Goal: Task Accomplishment & Management: Use online tool/utility

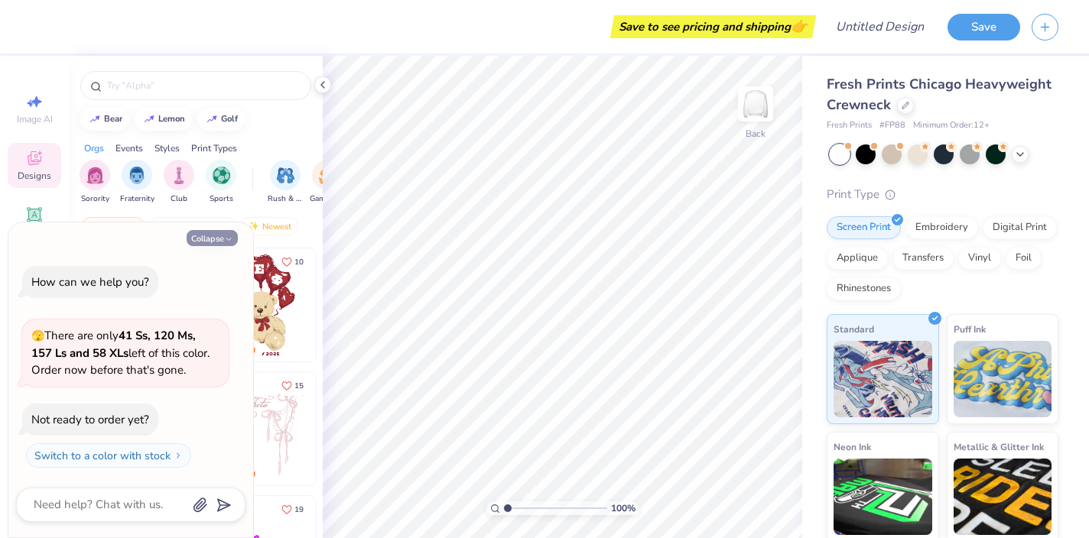
click at [216, 239] on button "Collapse" at bounding box center [212, 238] width 51 height 16
type textarea "x"
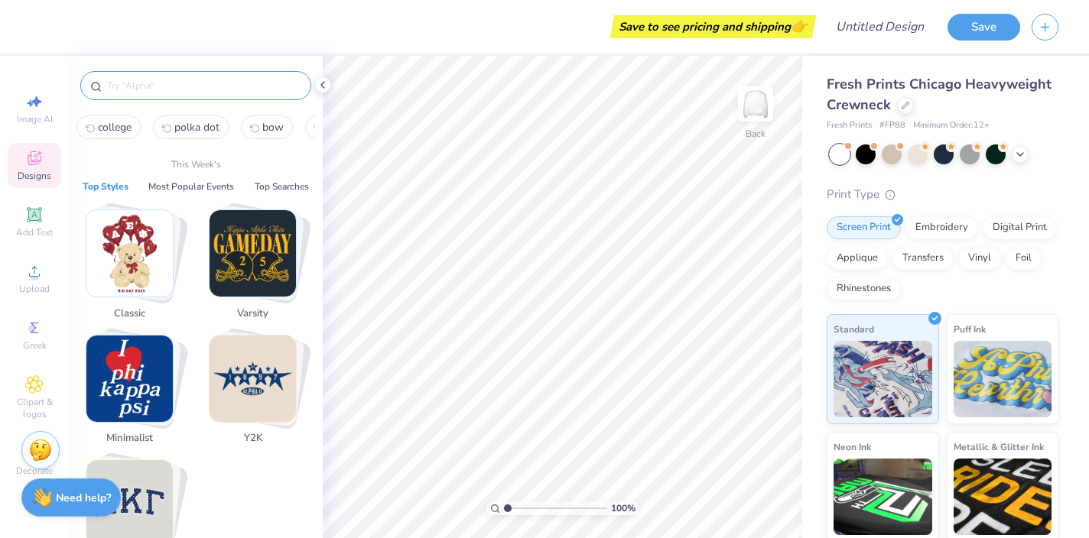
click at [156, 84] on input "text" at bounding box center [204, 85] width 196 height 15
click at [242, 253] on img "Stack Card Button Varsity" at bounding box center [253, 253] width 86 height 86
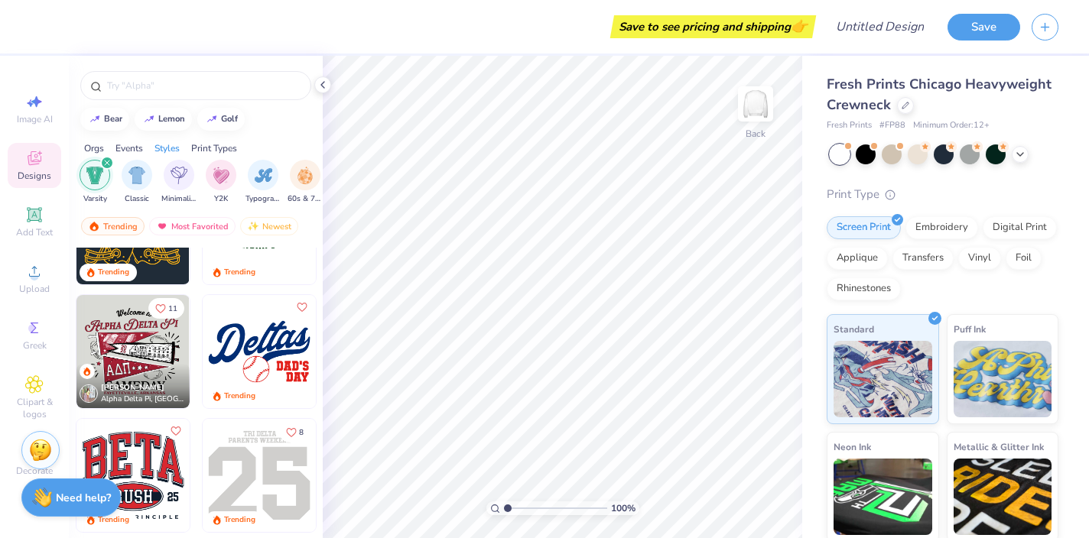
scroll to position [81, 0]
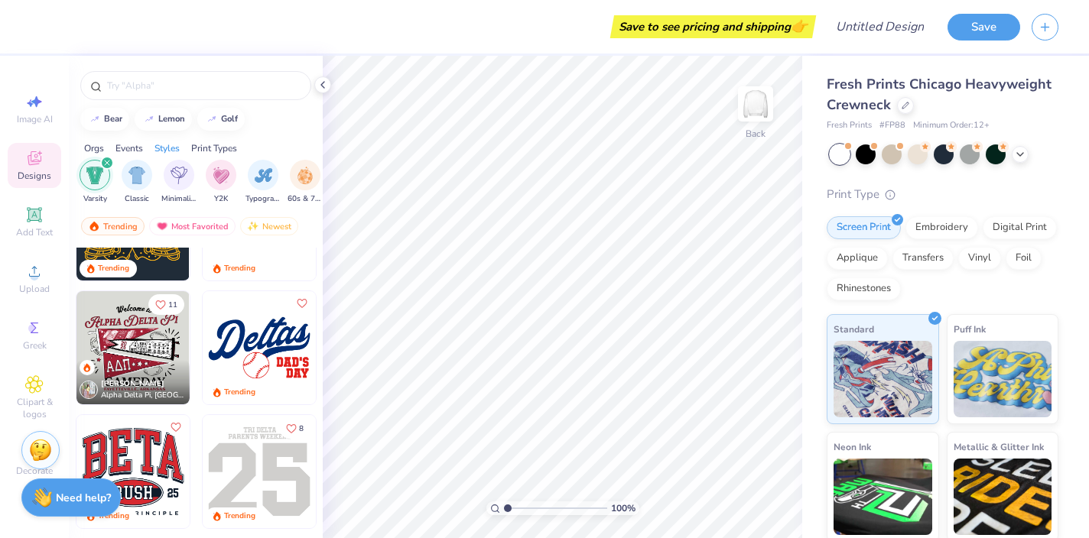
click at [147, 346] on img at bounding box center [132, 347] width 113 height 113
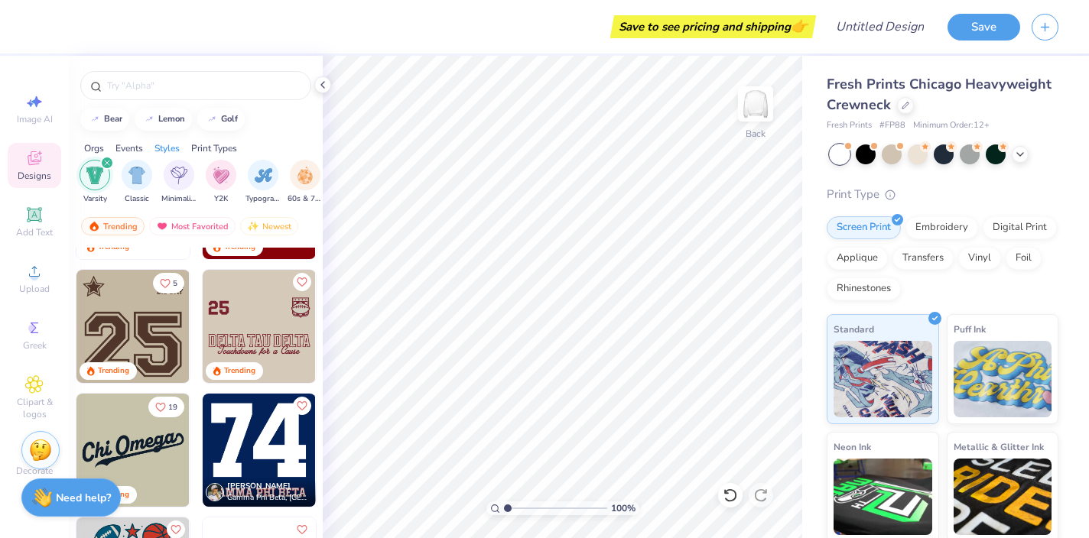
scroll to position [466, 0]
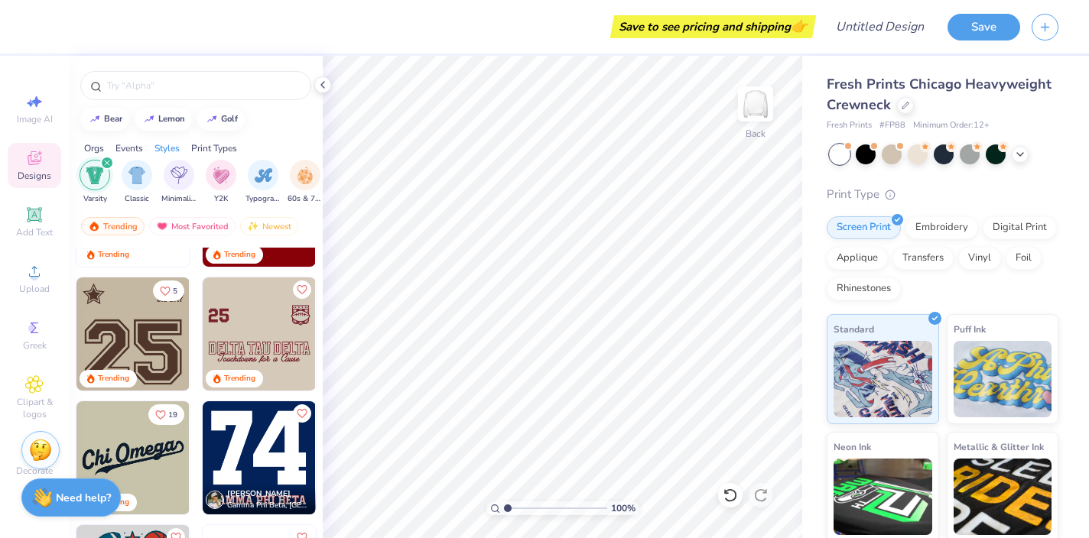
click at [255, 331] on img at bounding box center [259, 334] width 113 height 113
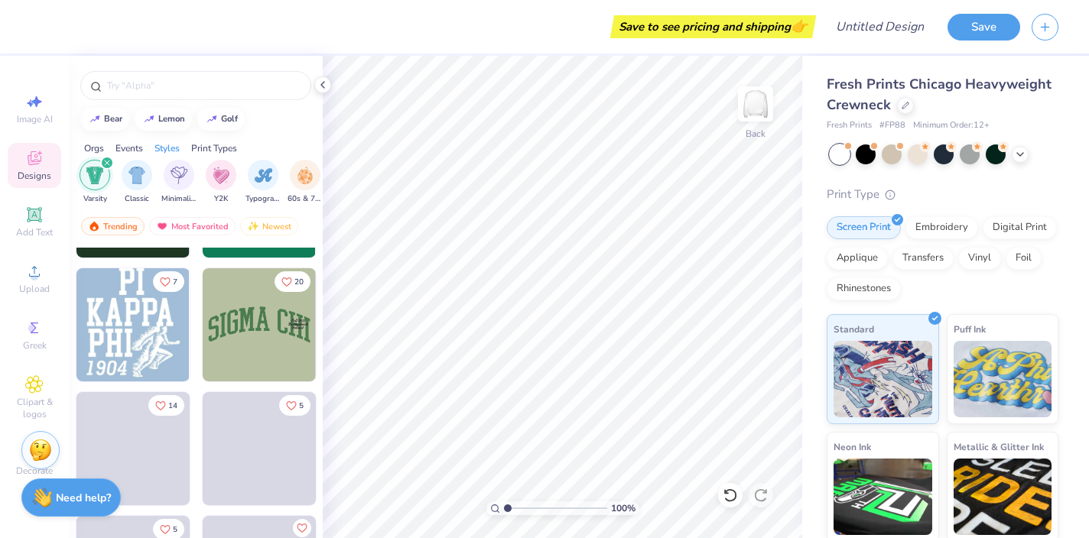
scroll to position [3736, 0]
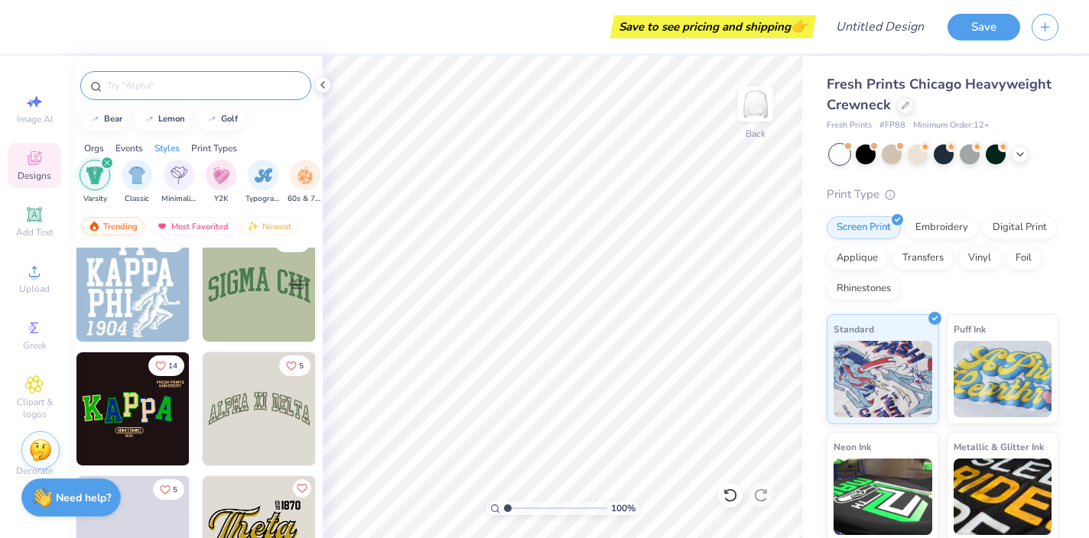
click at [130, 85] on input "text" at bounding box center [204, 85] width 196 height 15
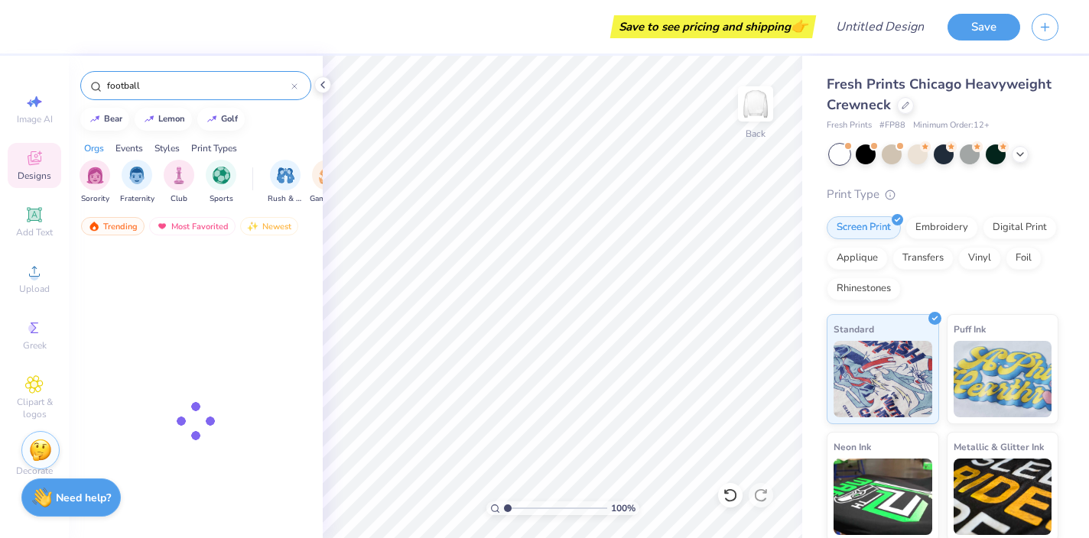
type input "football"
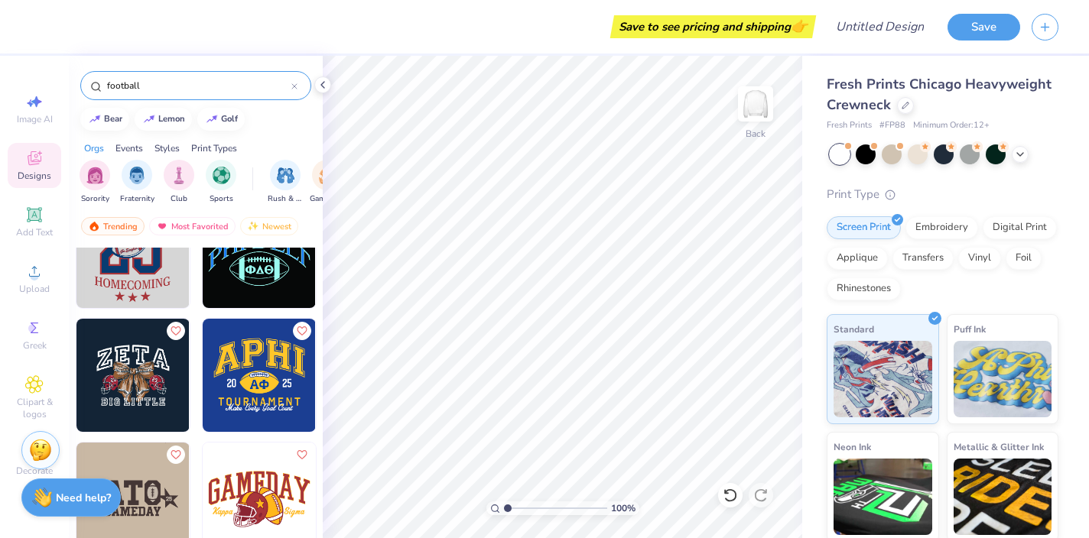
scroll to position [302, 0]
click at [125, 269] on img at bounding box center [132, 250] width 113 height 113
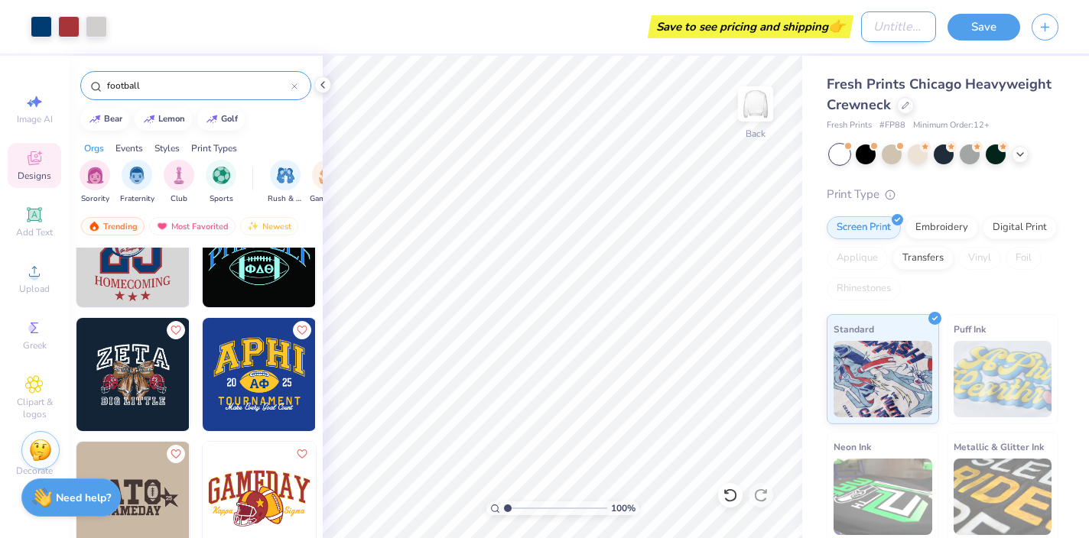
click at [841, 25] on div "Art colors Save to see pricing and shipping 👉 Design Title Save" at bounding box center [544, 27] width 1089 height 54
type input "Hoco ex"
click at [968, 32] on button "Save" at bounding box center [983, 24] width 73 height 27
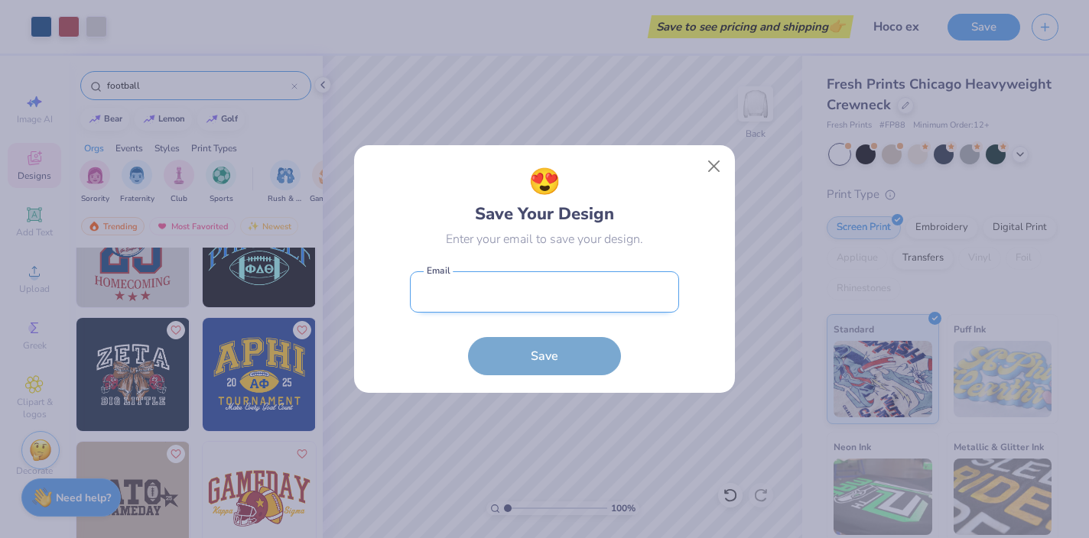
click at [535, 300] on input "email" at bounding box center [544, 292] width 269 height 42
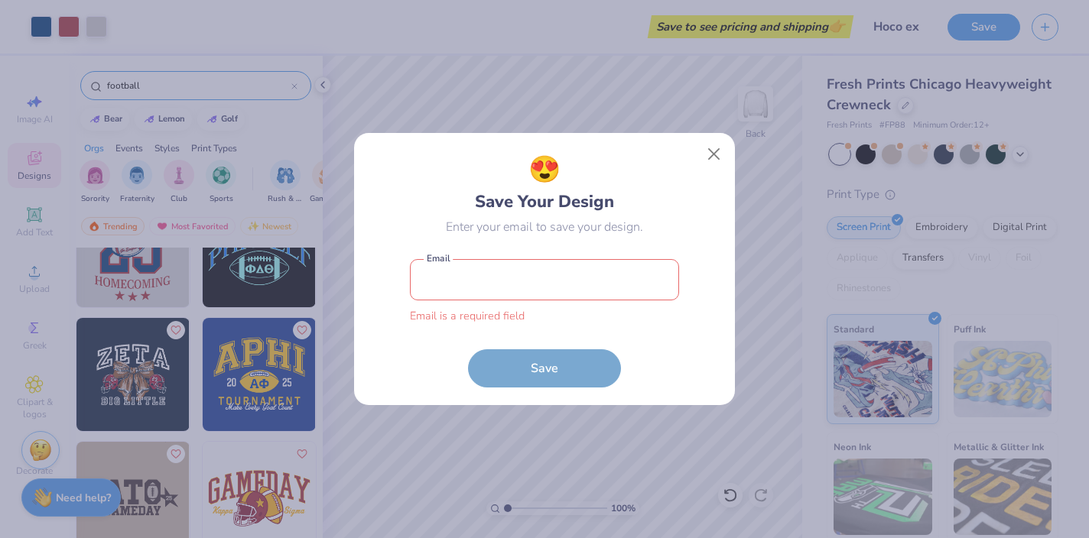
type input "[EMAIL_ADDRESS][DOMAIN_NAME]"
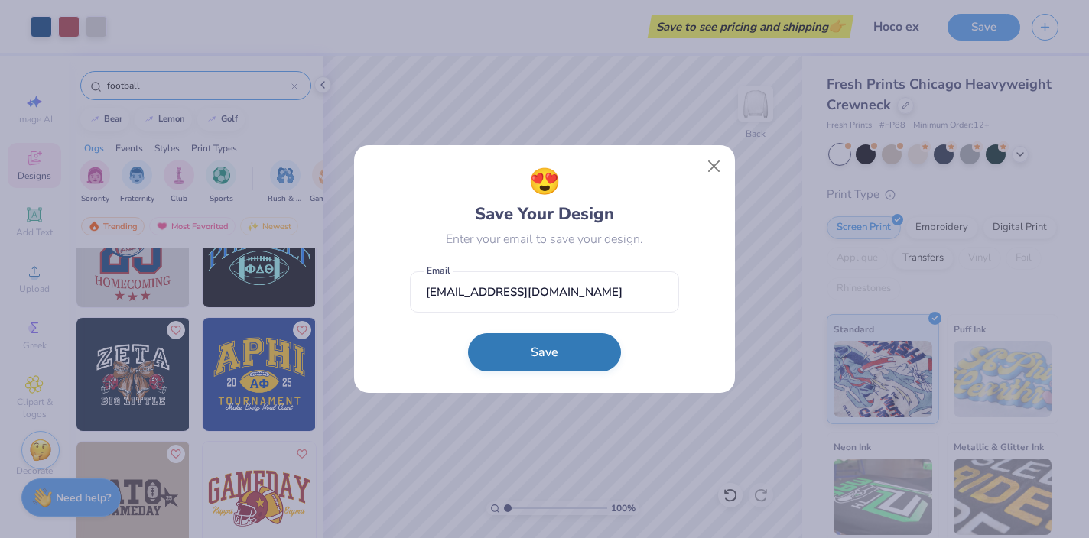
click at [511, 369] on button "Save" at bounding box center [544, 352] width 153 height 38
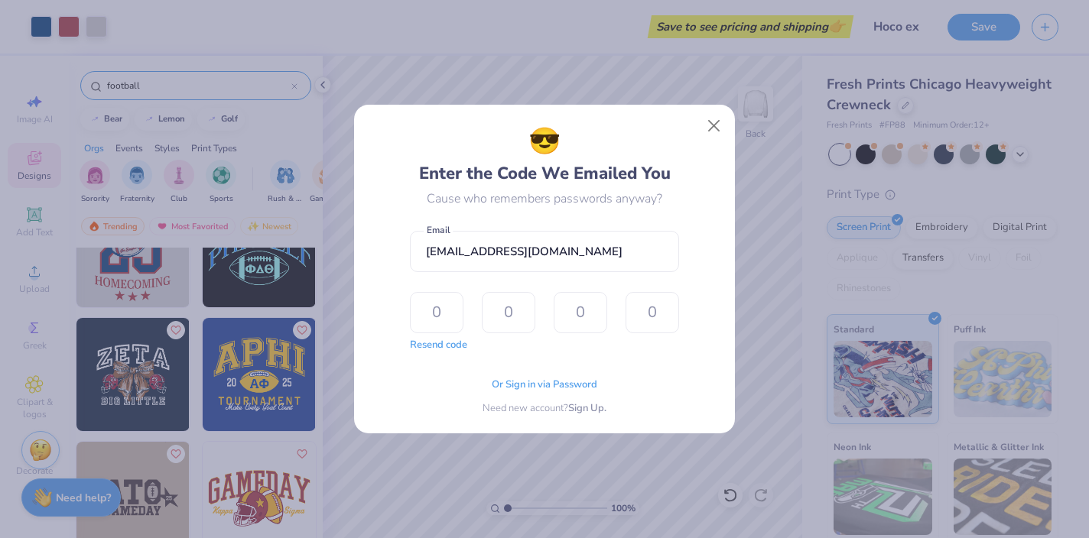
type input "1"
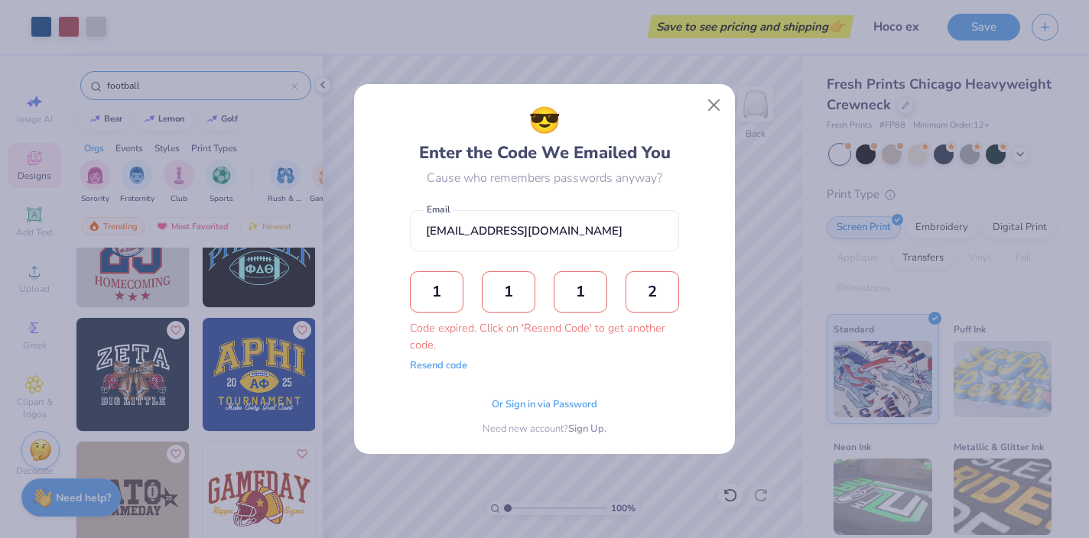
type input "2"
click at [491, 279] on input "1" at bounding box center [509, 291] width 54 height 41
click at [434, 366] on button "Resend code" at bounding box center [438, 363] width 57 height 15
click at [435, 302] on input "text" at bounding box center [437, 291] width 54 height 41
type input "3"
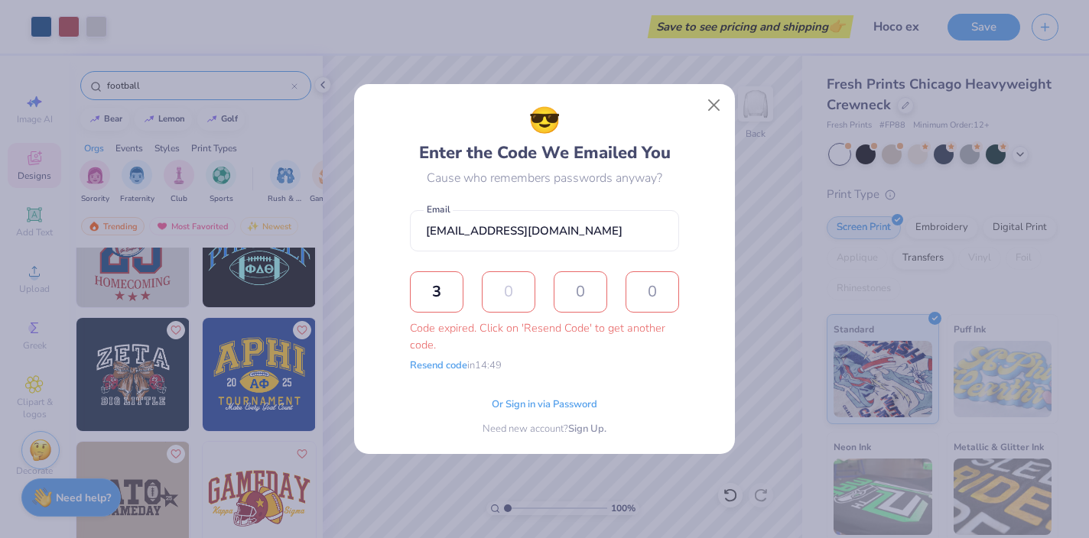
type input "5"
type input "9"
type input "2"
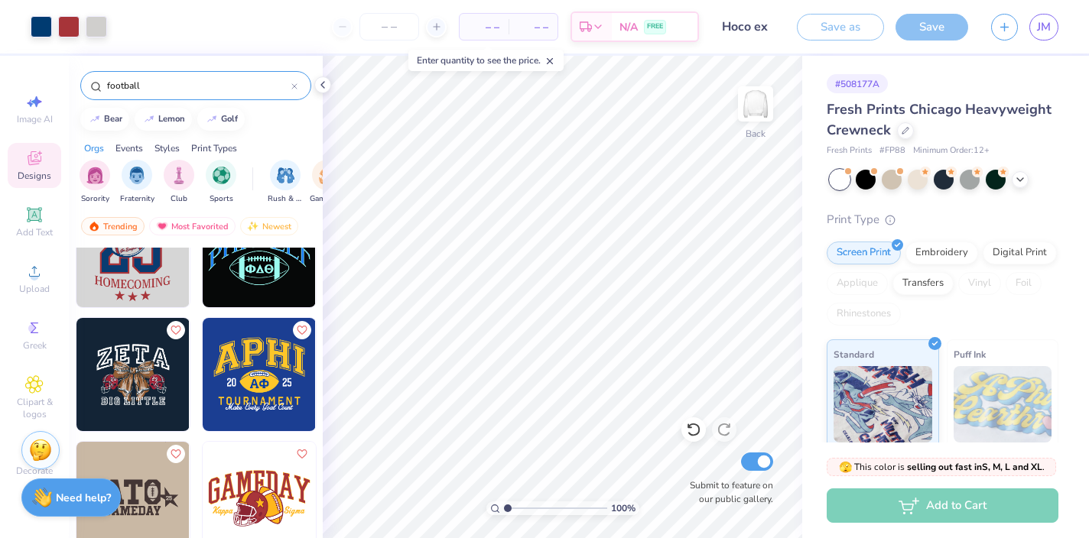
click at [476, 23] on span "– –" at bounding box center [484, 27] width 31 height 16
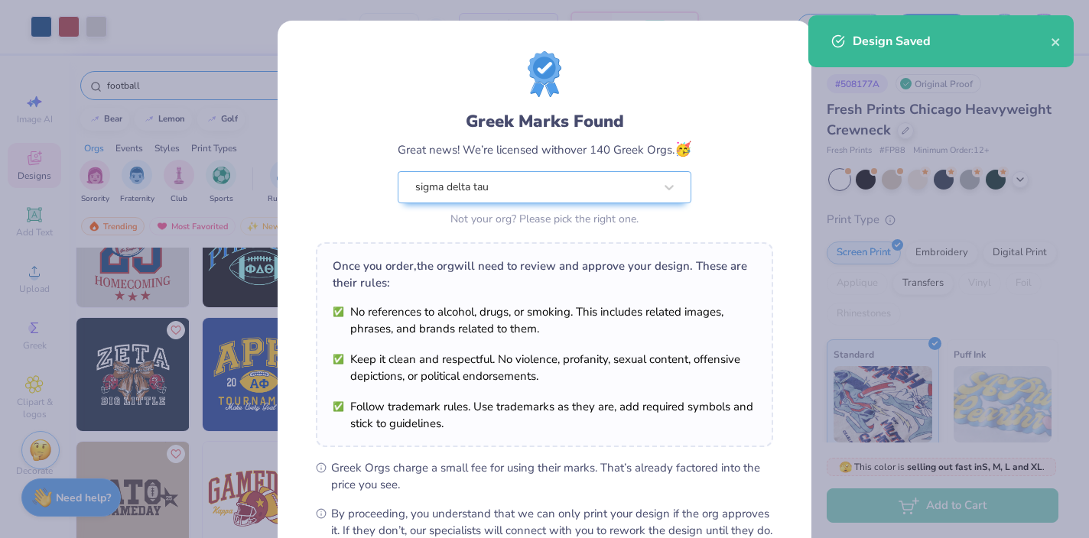
scroll to position [177, 0]
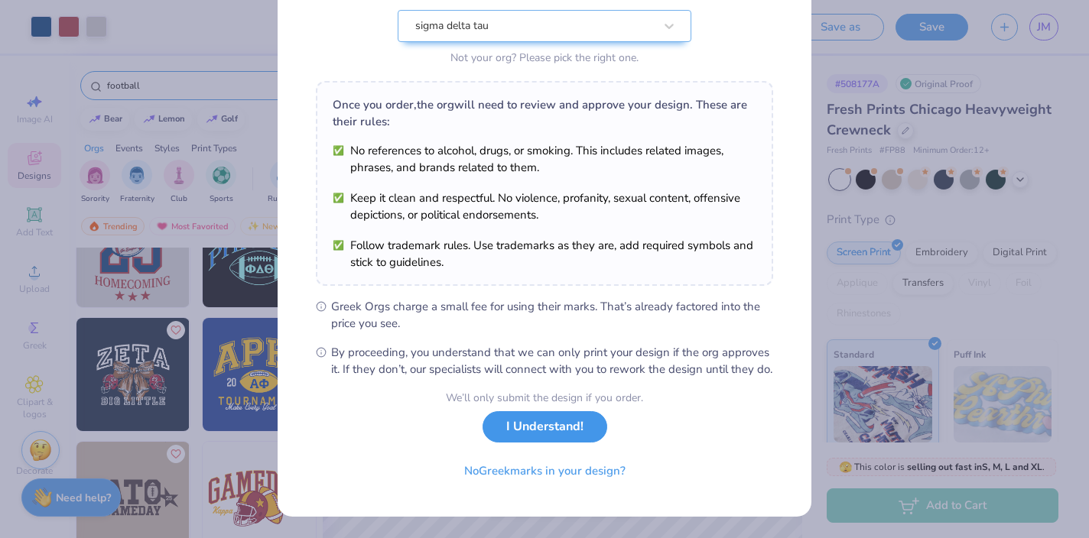
click at [546, 441] on button "I Understand!" at bounding box center [545, 426] width 125 height 31
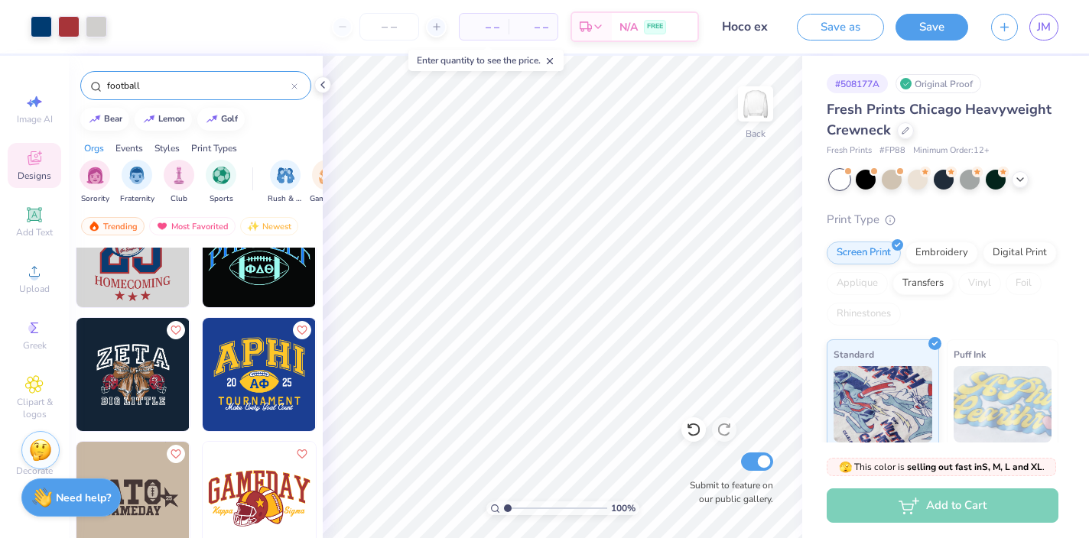
scroll to position [0, 0]
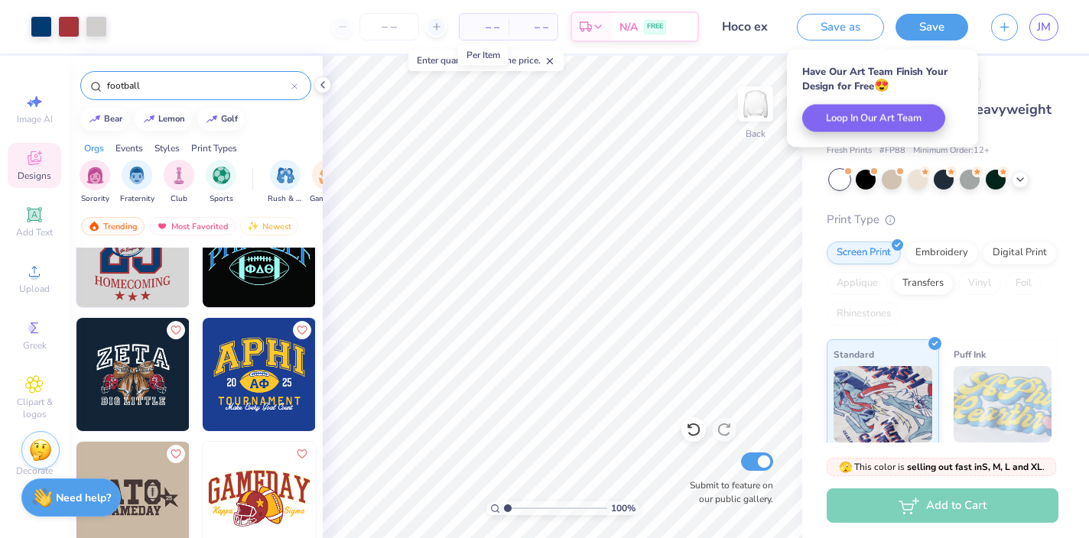
click at [491, 27] on span "– –" at bounding box center [484, 27] width 31 height 16
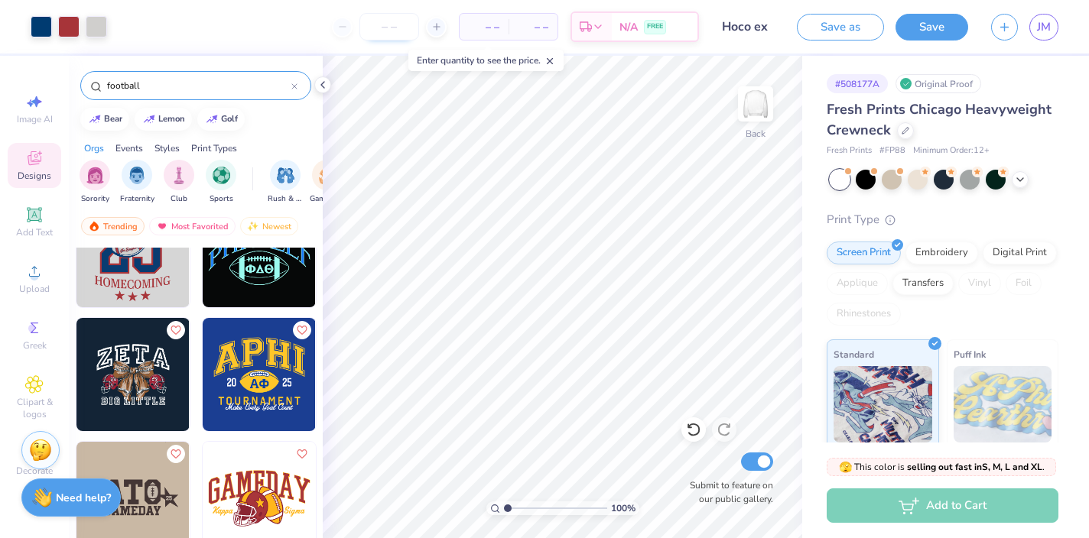
click at [386, 28] on input "number" at bounding box center [389, 27] width 60 height 28
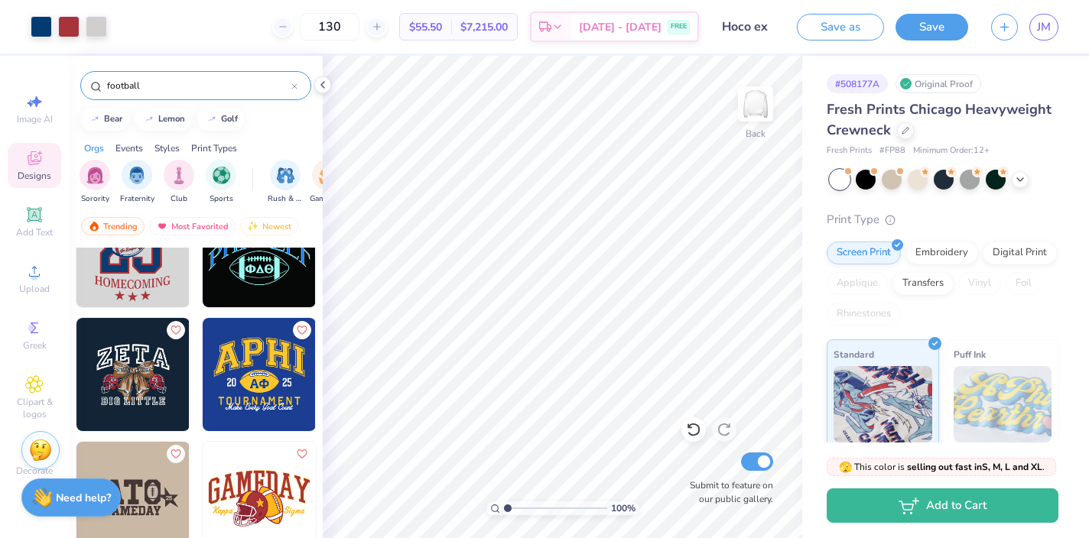
type input "130"
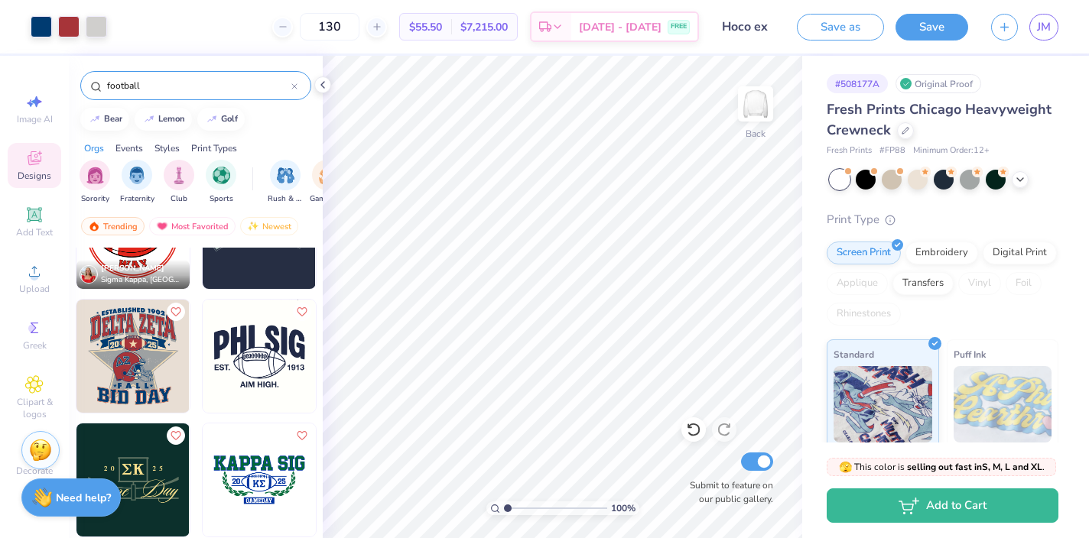
scroll to position [941, 0]
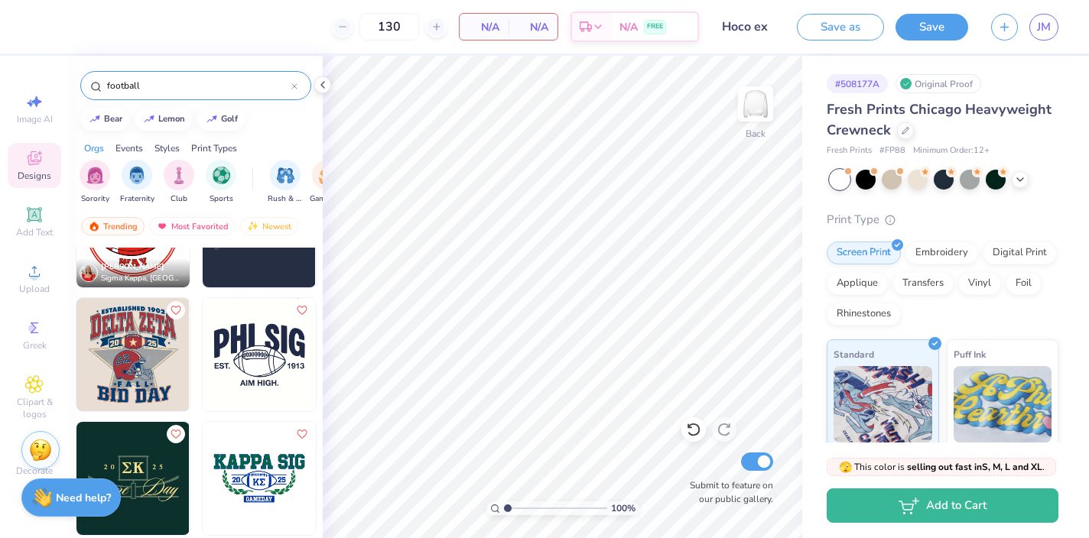
click at [137, 329] on img at bounding box center [132, 354] width 113 height 113
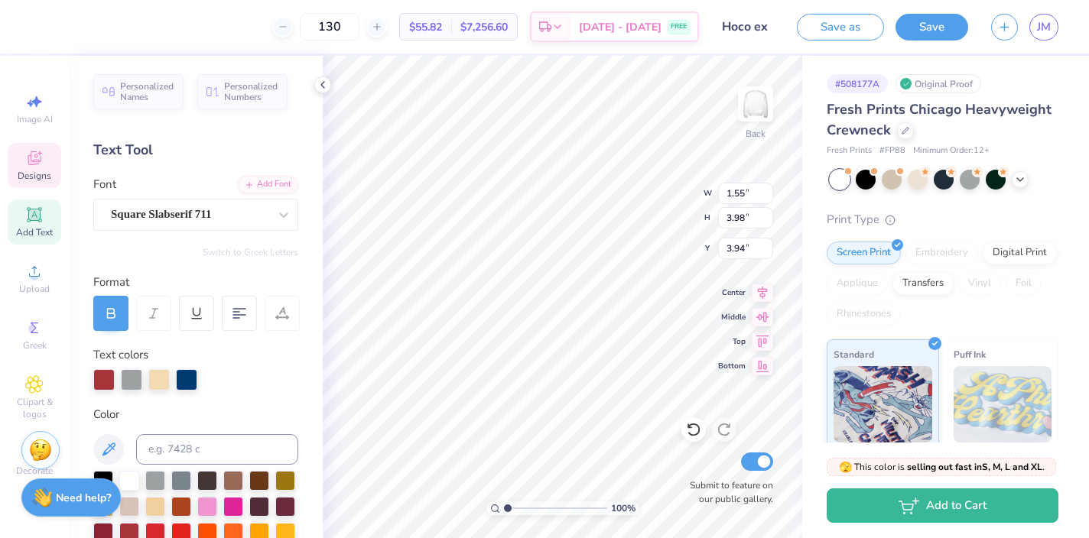
type input "1.55"
type input "3.98"
type textarea "D"
type textarea "S"
type input "8.76"
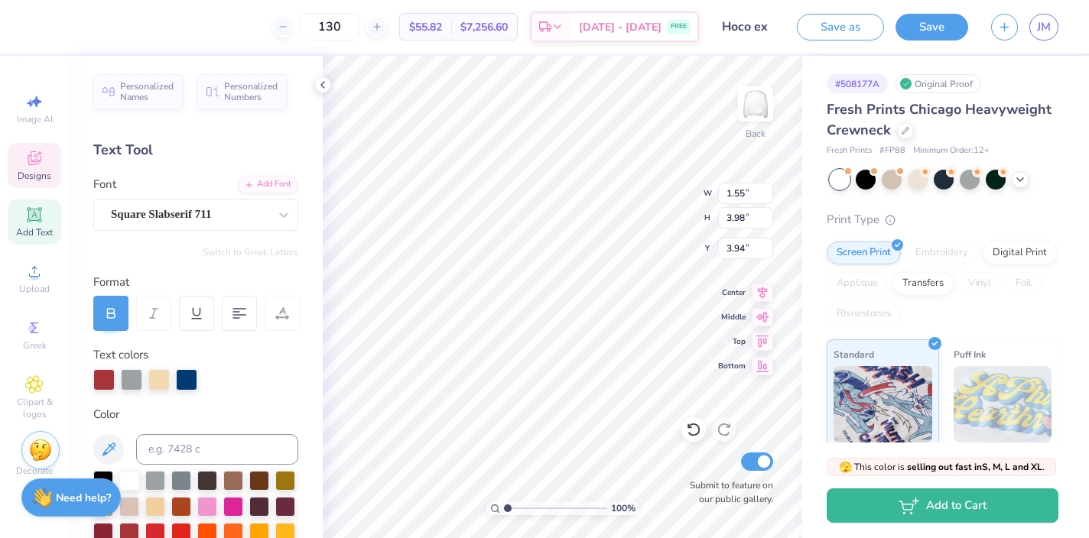
type input "3.60"
type textarea "IG ZET"
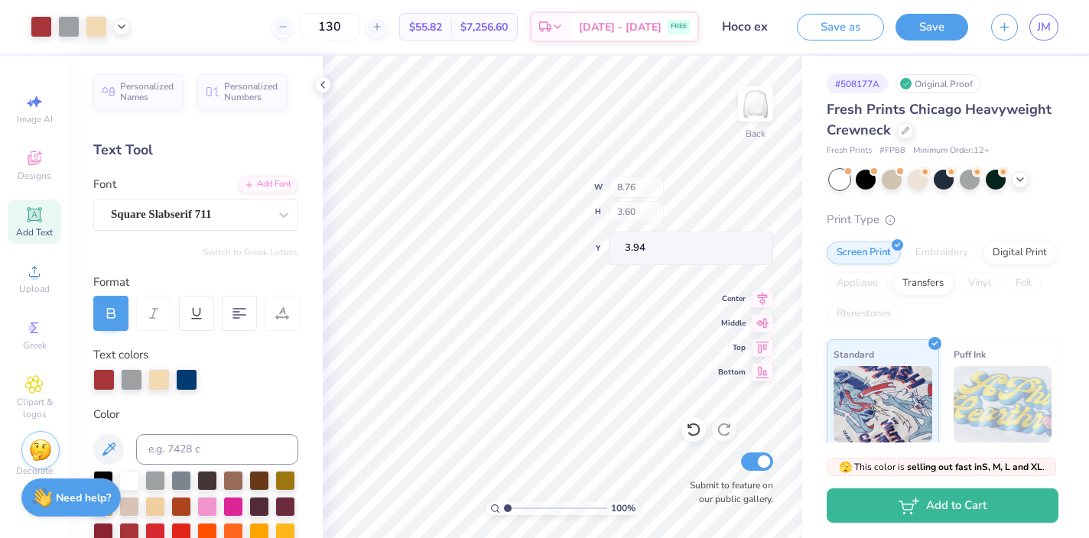
type input "1.89"
type input "3.85"
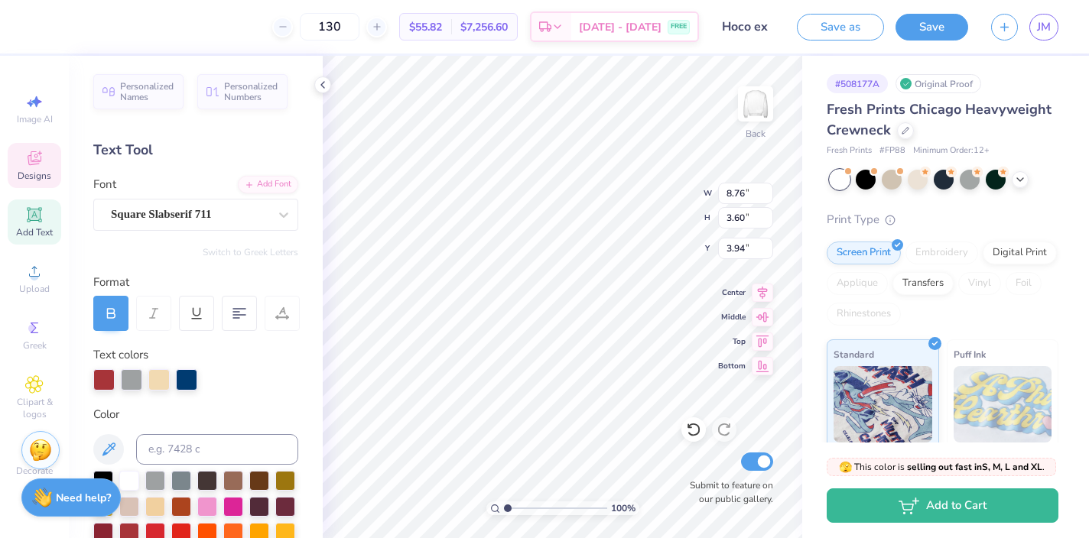
type textarea "IG DEL"
click at [655, 214] on div "100 % Back W 8.76 8.76 " H 3.60 3.60 " Y 3.94 3.94 " Center Middle Top Bottom S…" at bounding box center [562, 297] width 479 height 483
type textarea "A"
type textarea "T"
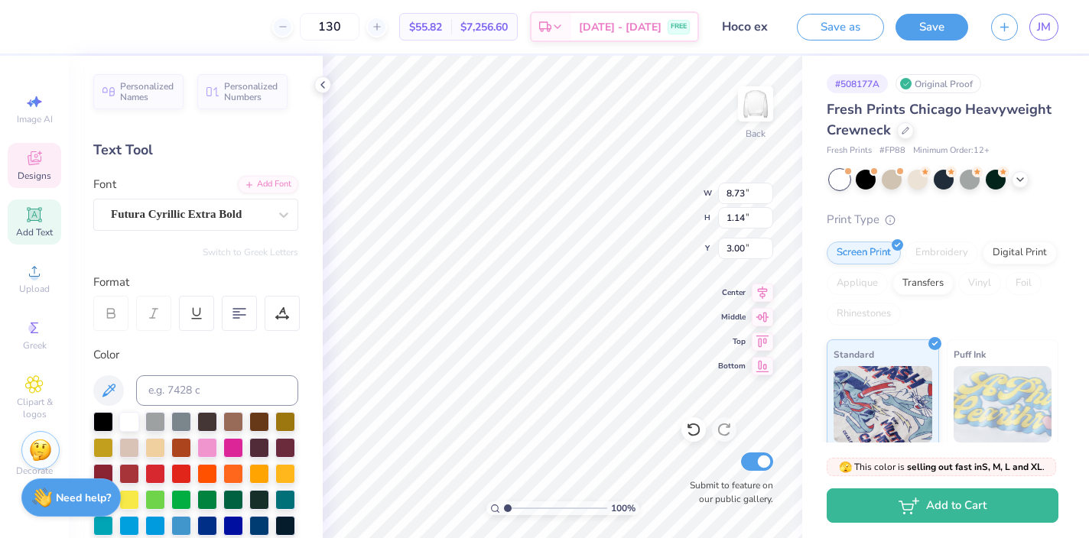
scroll to position [0, 0]
type textarea "[GEOGRAPHIC_DATA]"
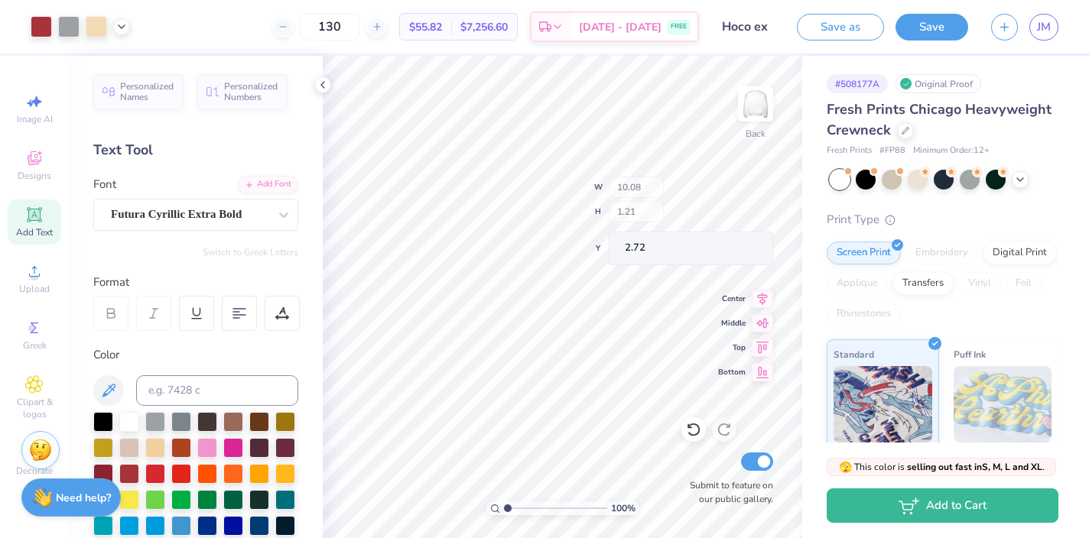
type input "2.72"
